Goal: Information Seeking & Learning: Learn about a topic

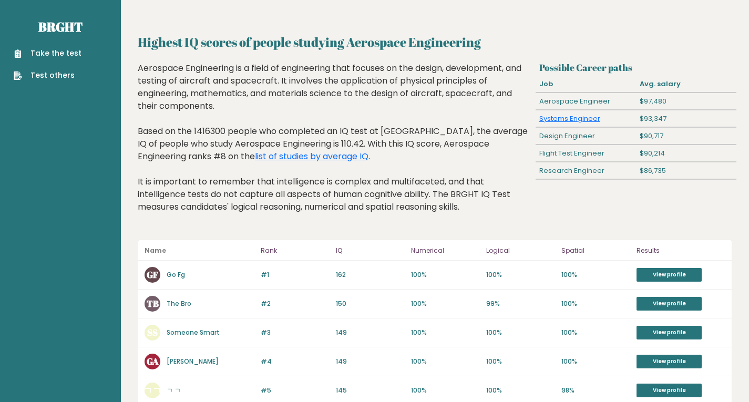
click at [69, 49] on link "Take the test" at bounding box center [48, 53] width 68 height 11
click at [255, 160] on link "list of studies by average IQ" at bounding box center [312, 156] width 114 height 12
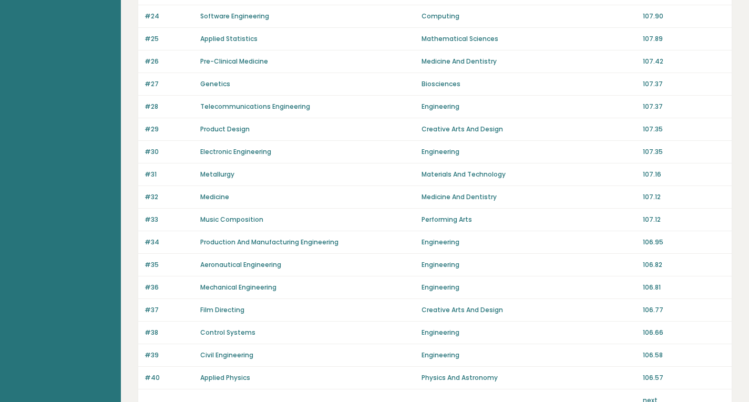
scroll to position [634, 0]
